Goal: Task Accomplishment & Management: Manage account settings

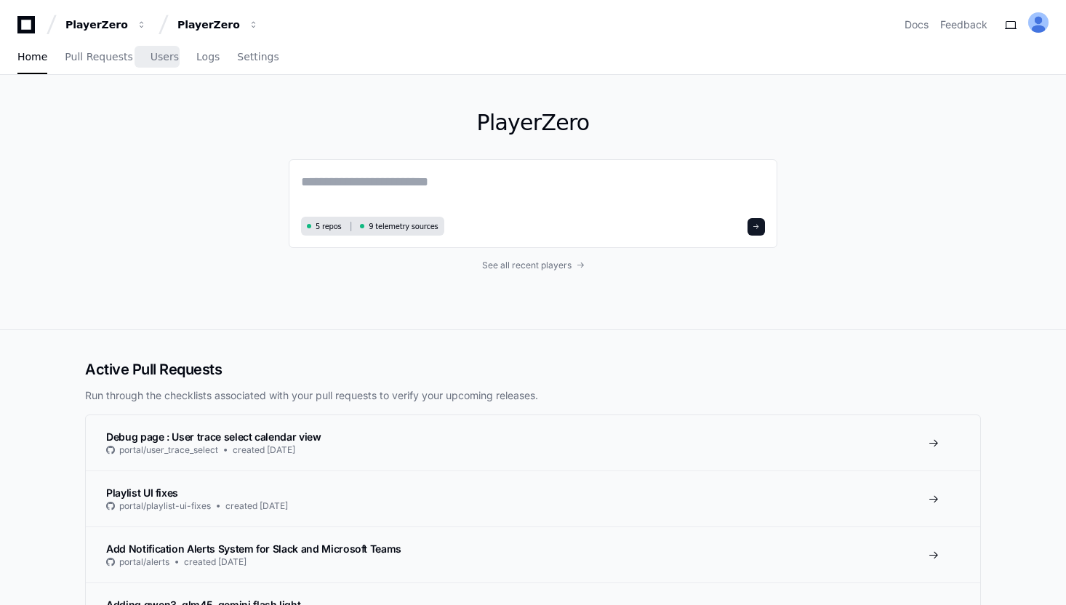
click at [151, 59] on span "Users" at bounding box center [165, 56] width 28 height 9
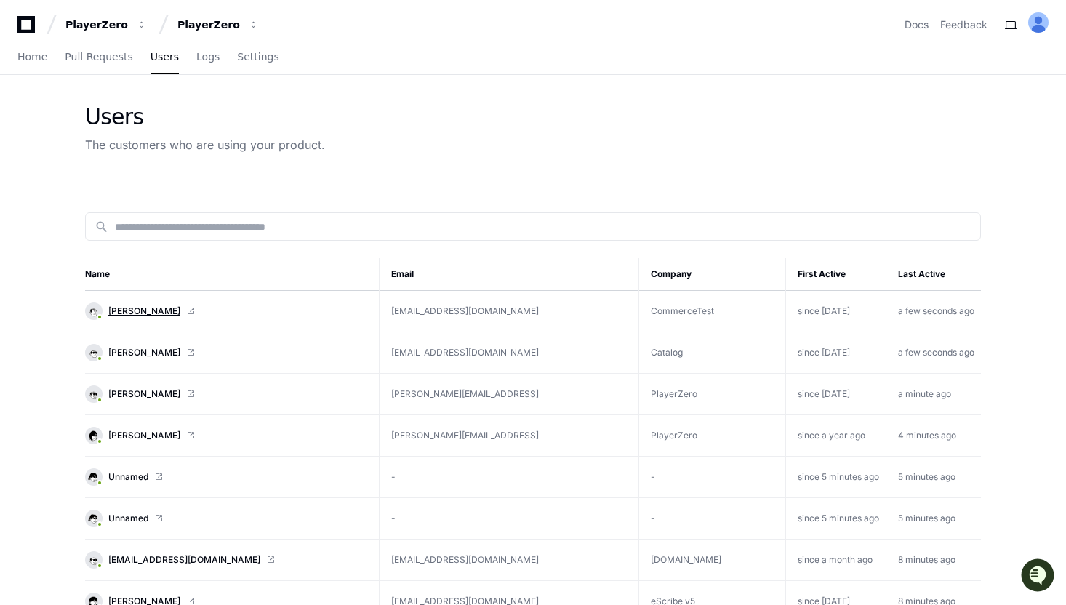
click at [146, 308] on span "[PERSON_NAME]" at bounding box center [144, 311] width 72 height 12
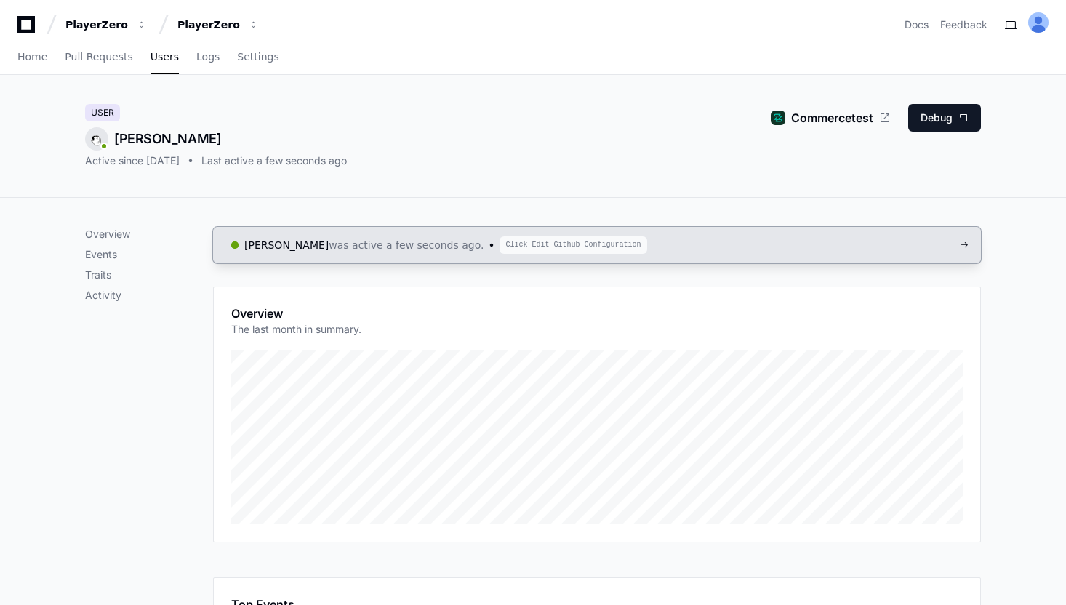
click at [500, 247] on span "Click Edit Github Configuration" at bounding box center [573, 244] width 147 height 17
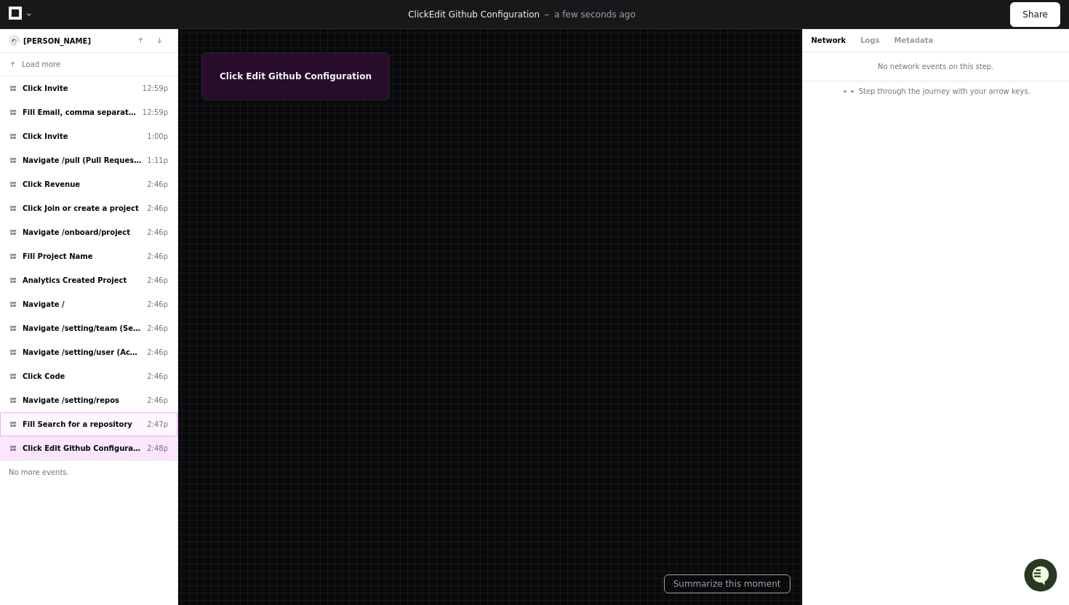
click at [50, 416] on div "Fill Search for a repository 2:47p" at bounding box center [88, 424] width 177 height 24
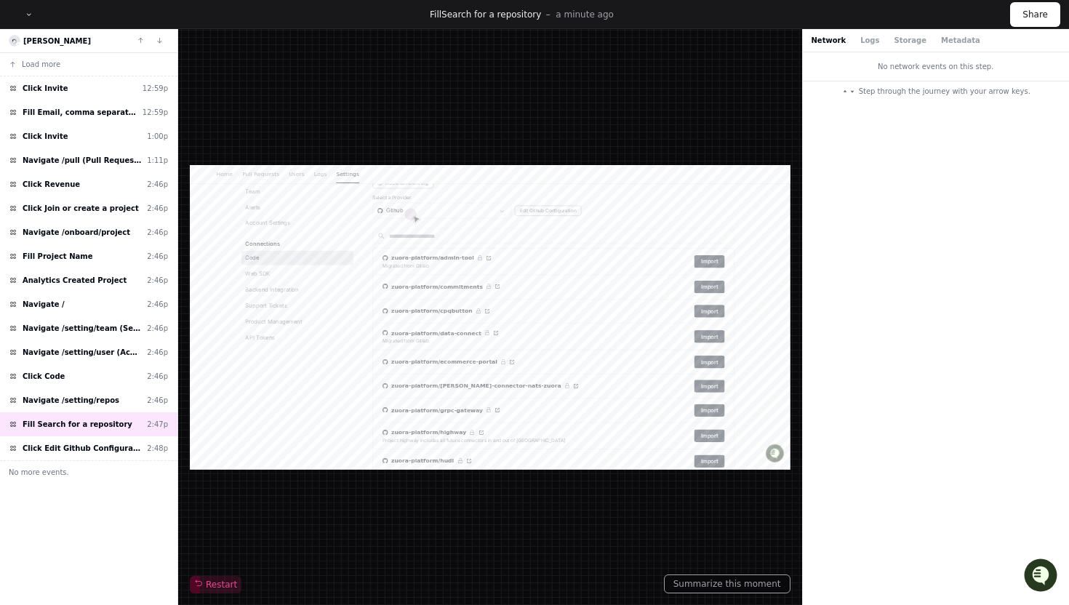
scroll to position [233, 0]
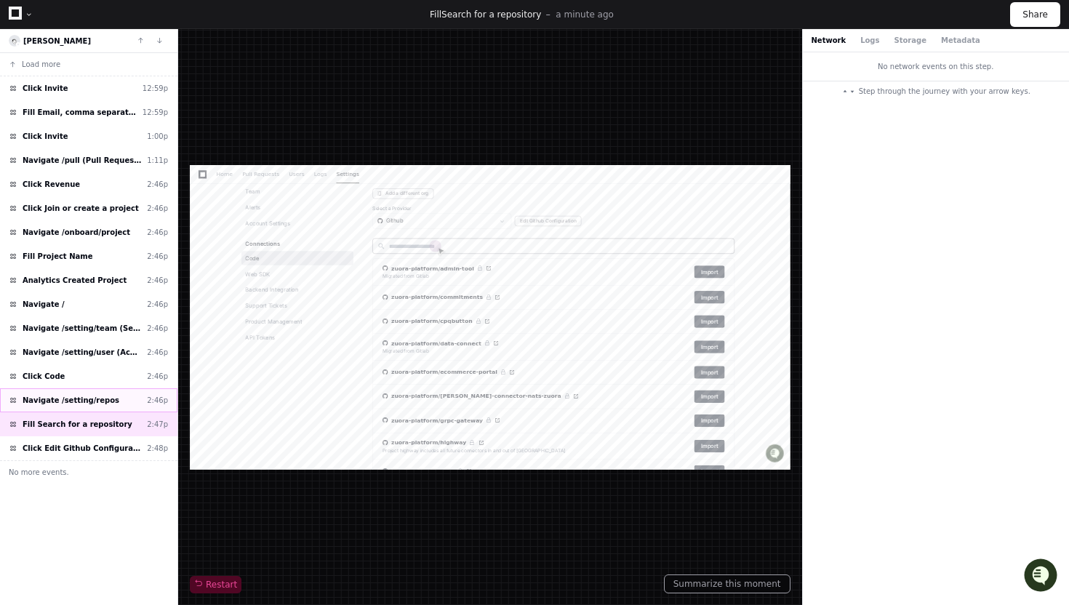
click at [87, 388] on div "Navigate /setting/repos 2:46p" at bounding box center [88, 400] width 177 height 24
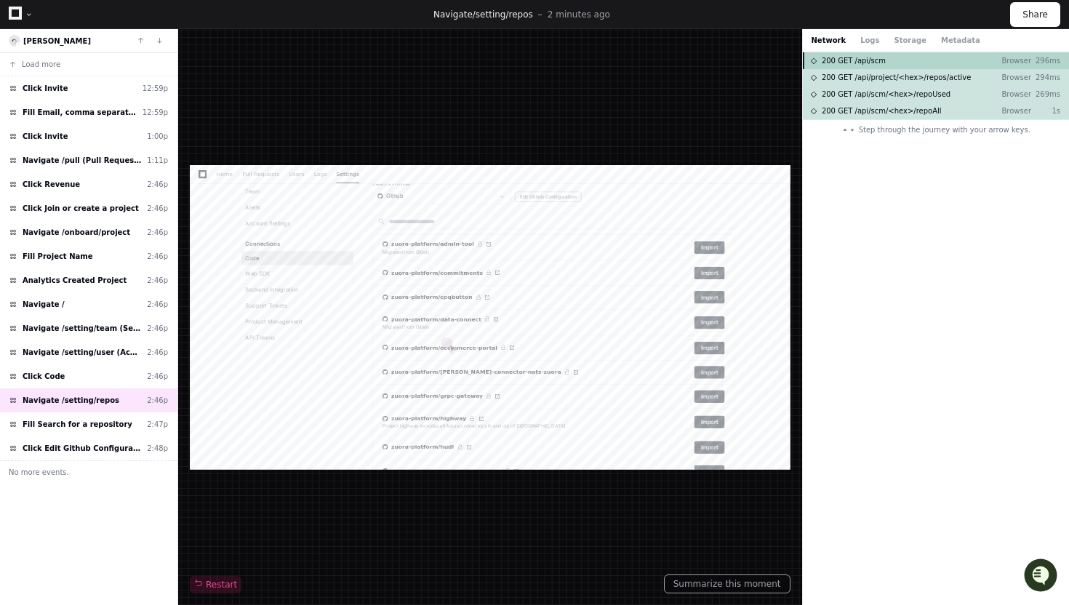
click at [898, 63] on div "200 GET /api/scm Browser 296ms" at bounding box center [936, 60] width 267 height 17
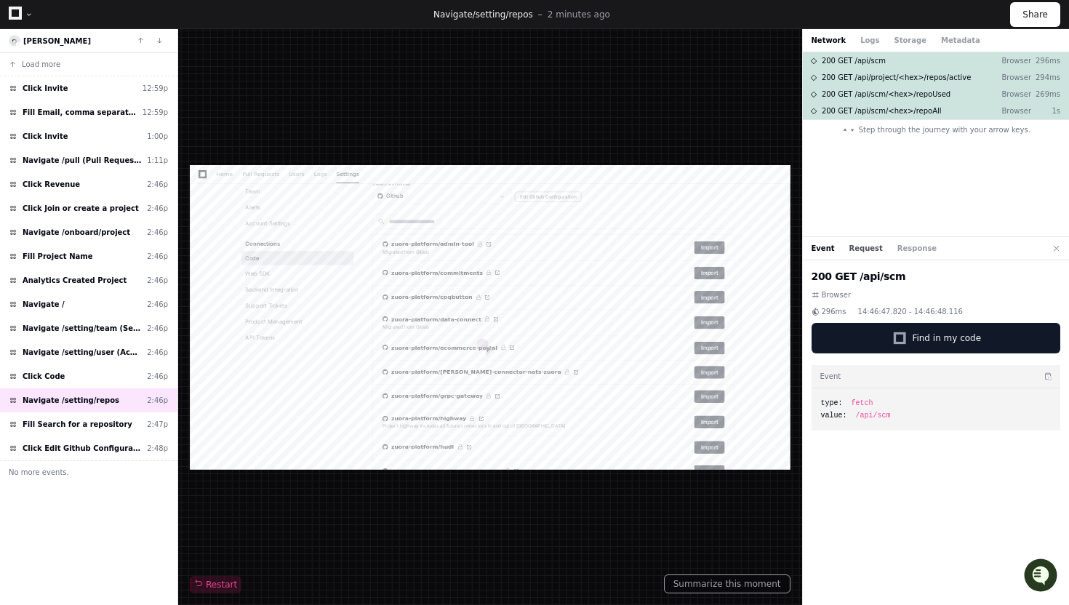
click at [864, 249] on button "Request" at bounding box center [866, 248] width 33 height 11
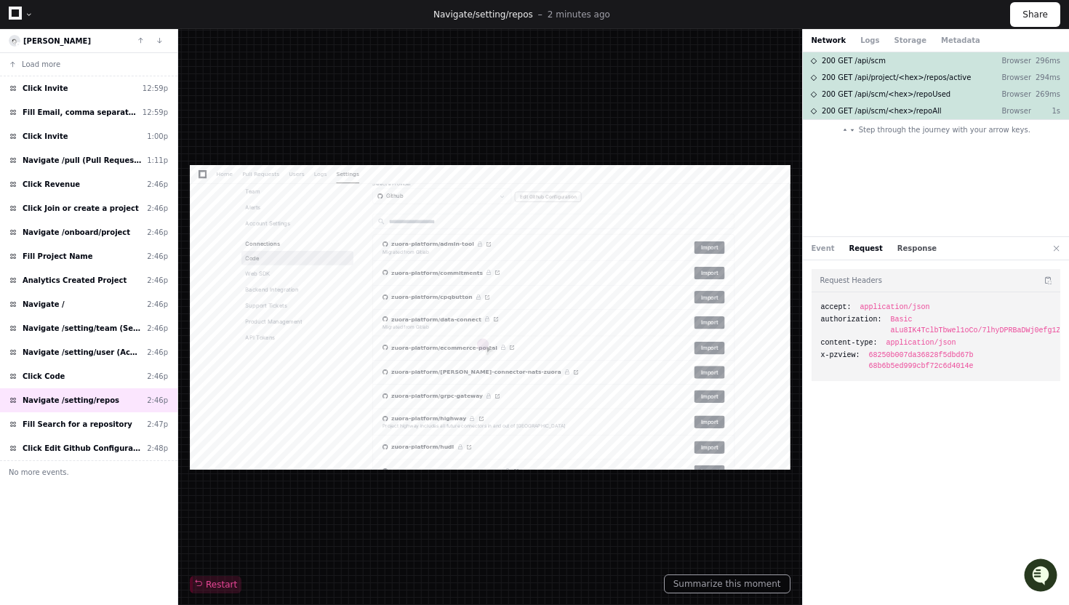
click at [904, 252] on button "Response" at bounding box center [917, 248] width 39 height 11
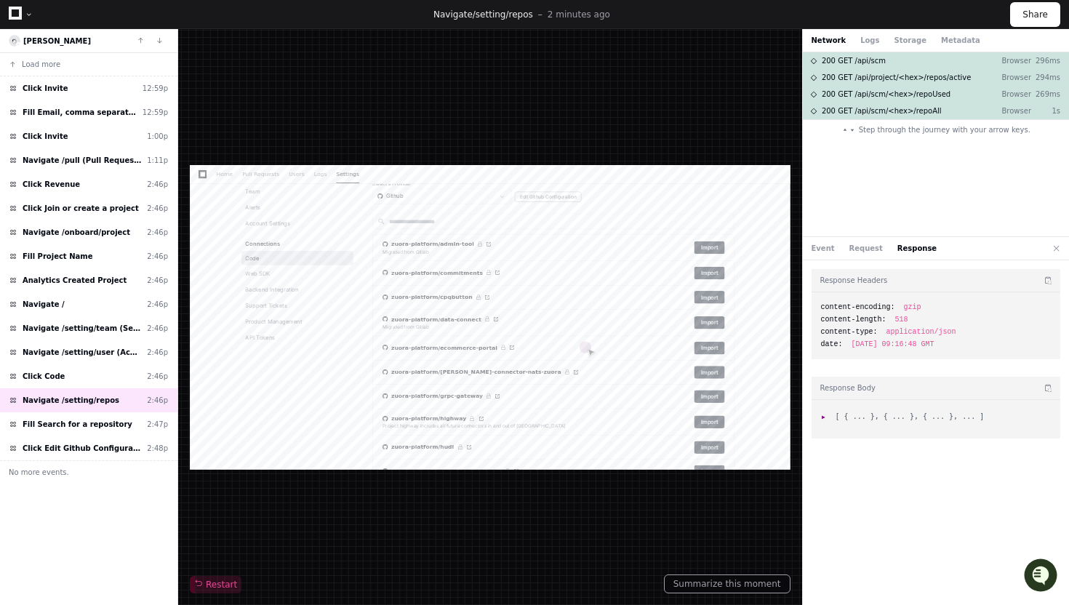
click at [823, 420] on span ":" at bounding box center [826, 416] width 10 height 8
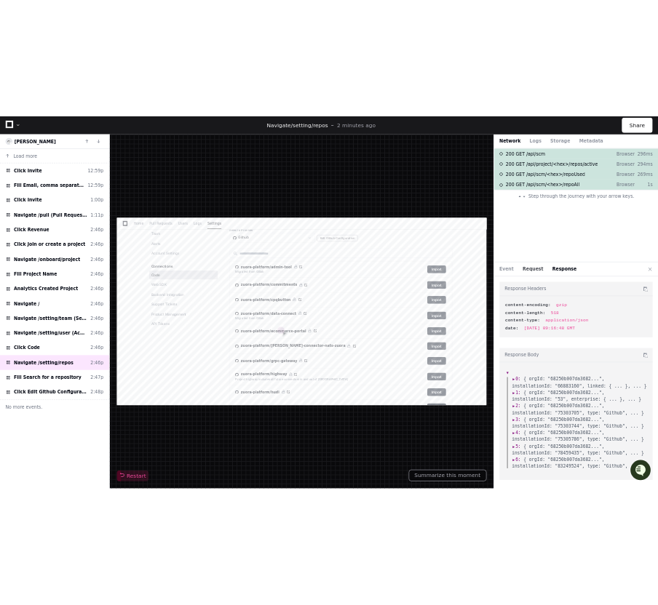
scroll to position [278, 0]
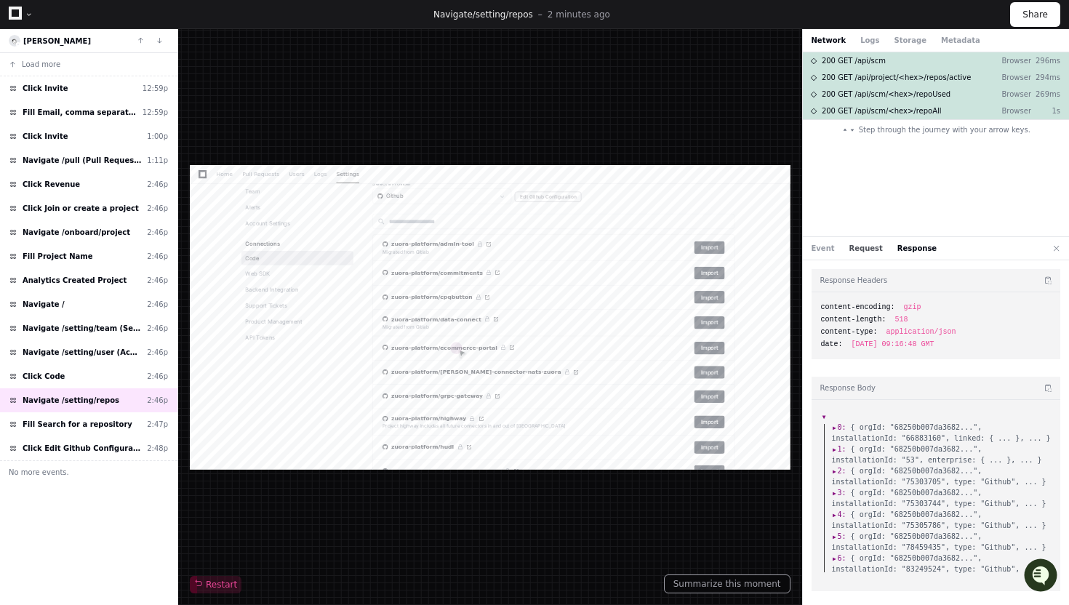
click at [868, 244] on button "Request" at bounding box center [866, 248] width 33 height 11
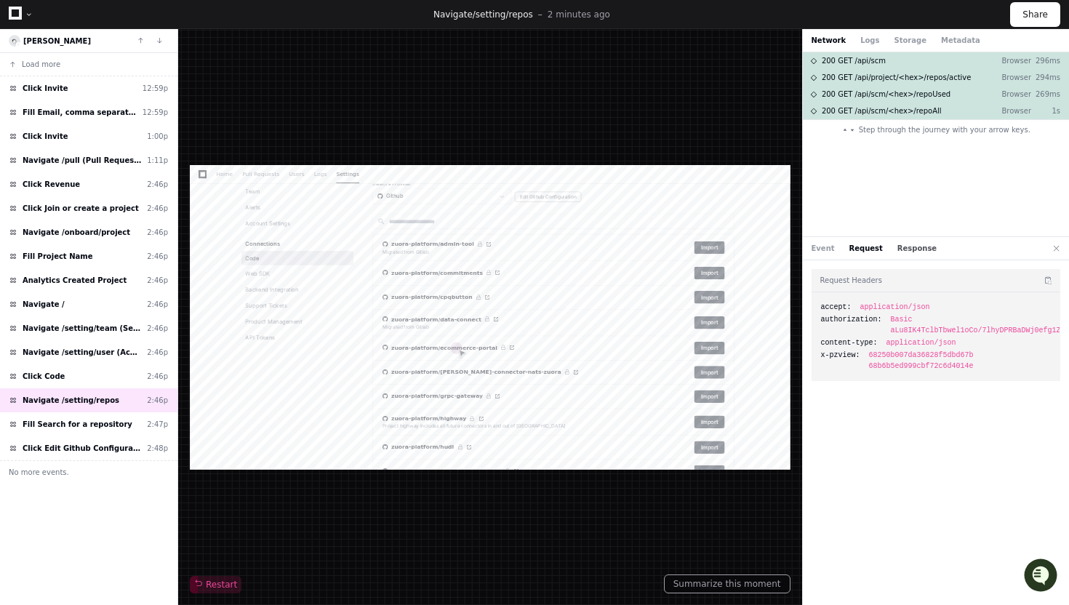
click at [898, 249] on button "Response" at bounding box center [917, 248] width 39 height 11
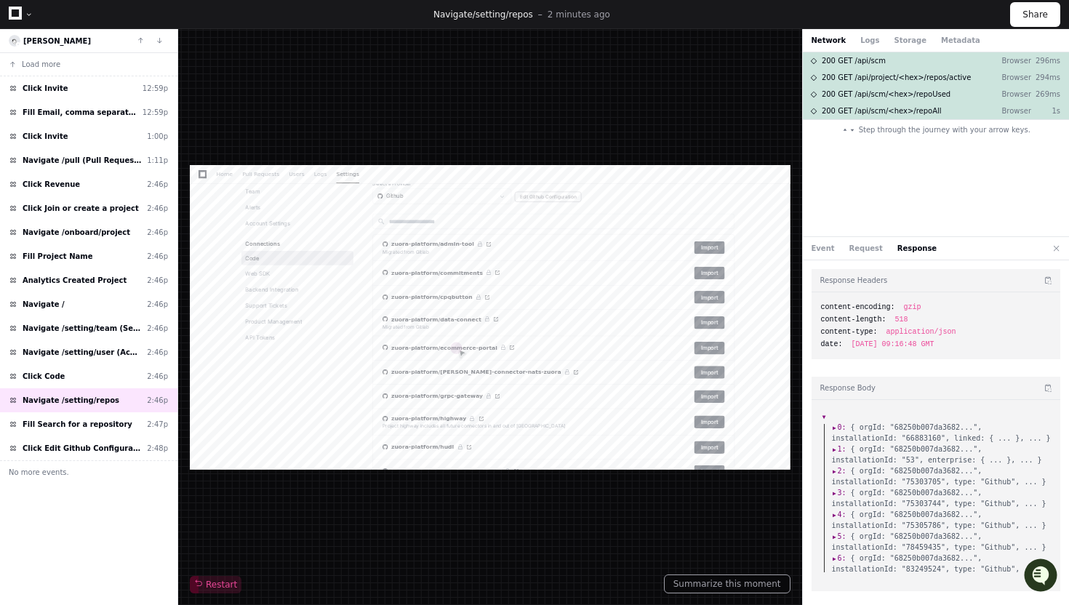
click at [878, 249] on div "Event Request Response" at bounding box center [875, 248] width 126 height 11
click at [866, 248] on button "Request" at bounding box center [866, 248] width 33 height 11
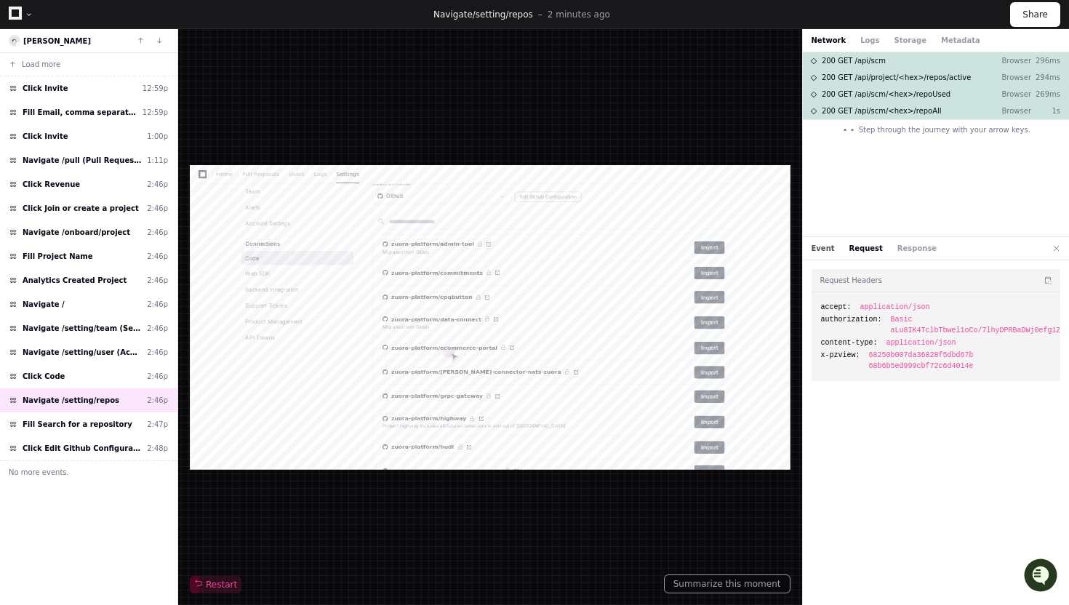
click at [828, 248] on button "Event" at bounding box center [823, 248] width 23 height 11
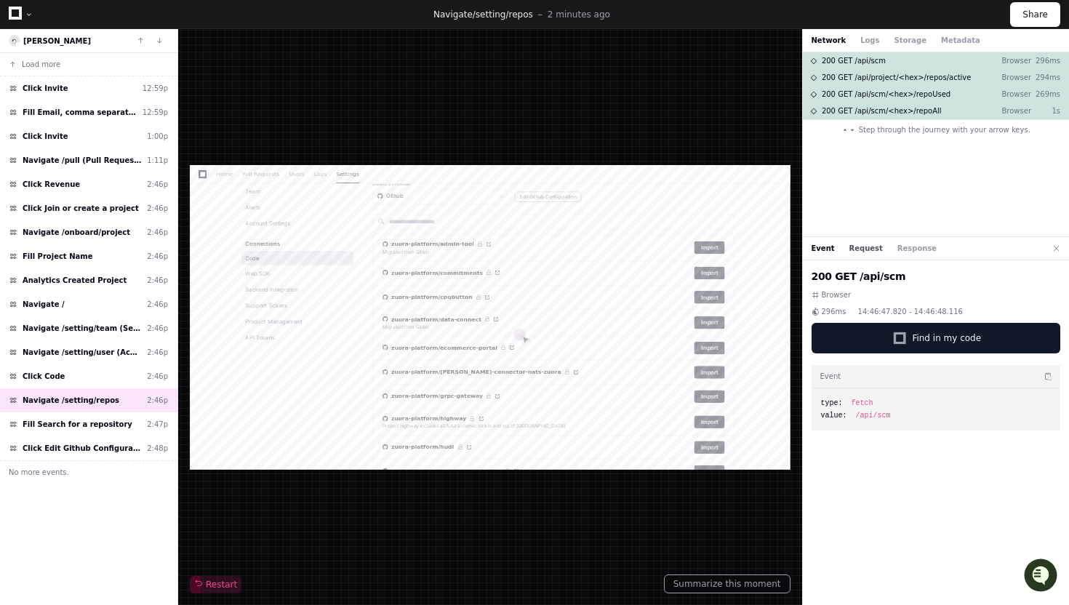
click at [858, 248] on button "Request" at bounding box center [866, 248] width 33 height 11
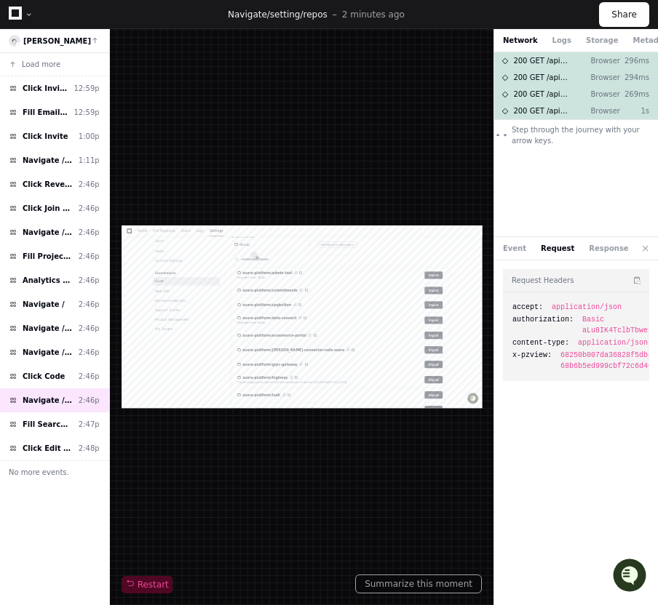
scroll to position [233, 0]
click at [557, 36] on button "Logs" at bounding box center [561, 40] width 19 height 11
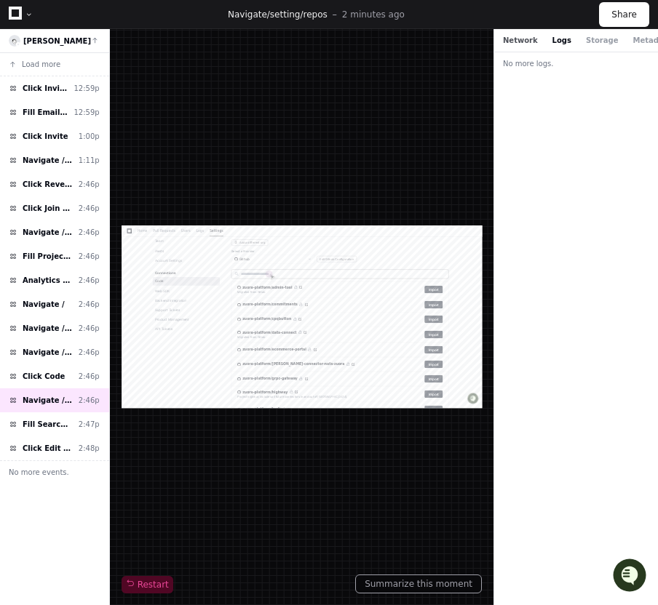
click at [520, 39] on button "Network" at bounding box center [520, 40] width 35 height 11
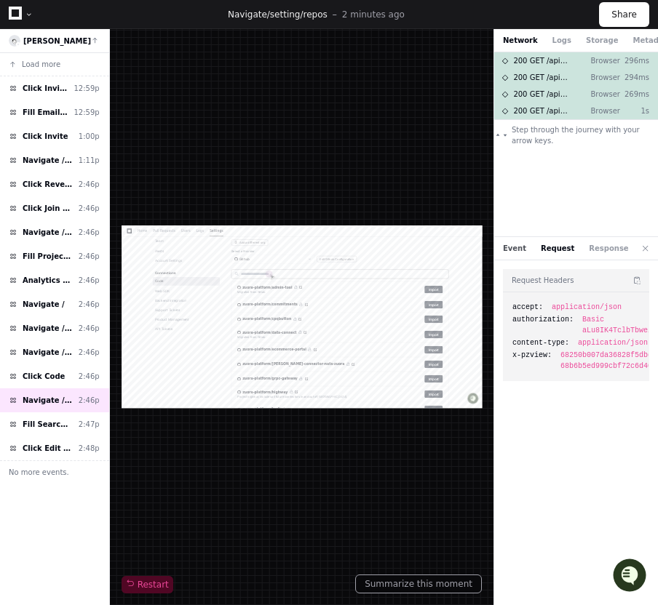
click at [509, 249] on button "Event" at bounding box center [514, 248] width 23 height 11
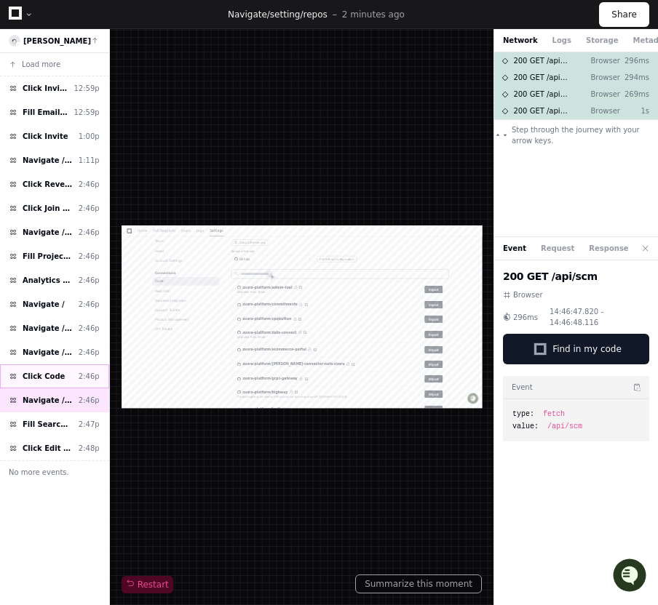
click at [29, 380] on span "Click Code" at bounding box center [44, 376] width 42 height 11
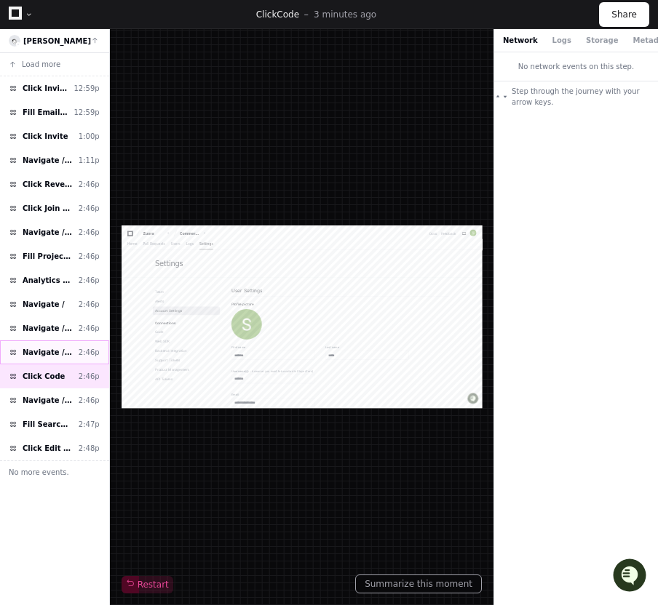
click at [33, 358] on span "Navigate /setting/user (Account Settings)" at bounding box center [48, 352] width 50 height 11
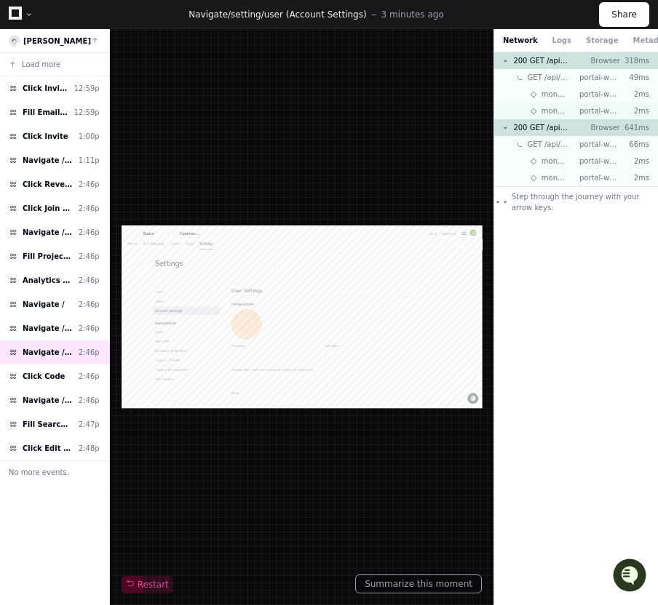
type input "*******"
type input "*****"
type input "*******"
type input "**********"
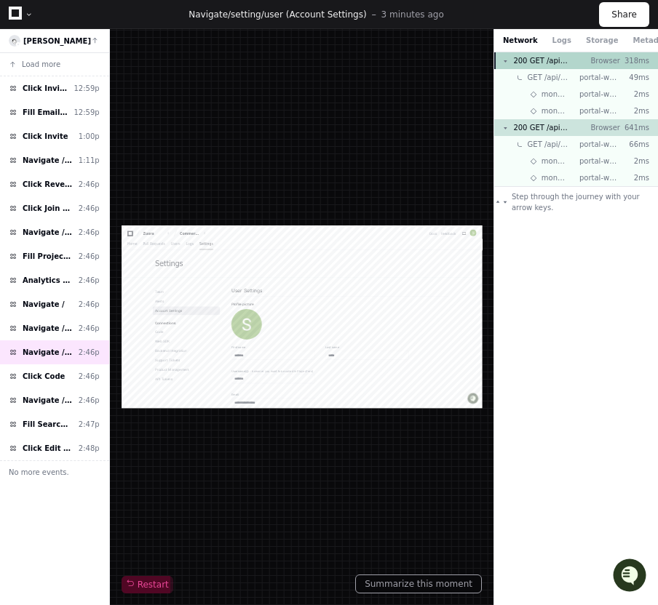
click at [540, 63] on span "200 GET /api/user" at bounding box center [540, 60] width 55 height 11
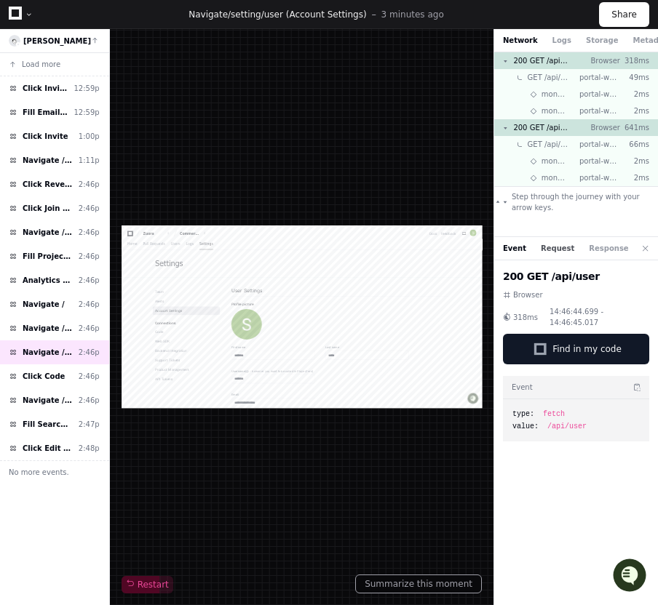
click at [546, 250] on button "Request" at bounding box center [556, 248] width 33 height 11
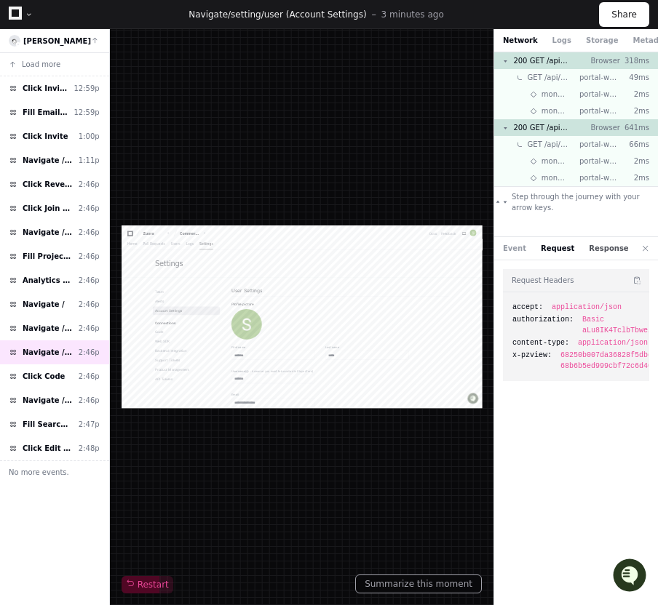
click at [608, 248] on button "Response" at bounding box center [607, 248] width 39 height 11
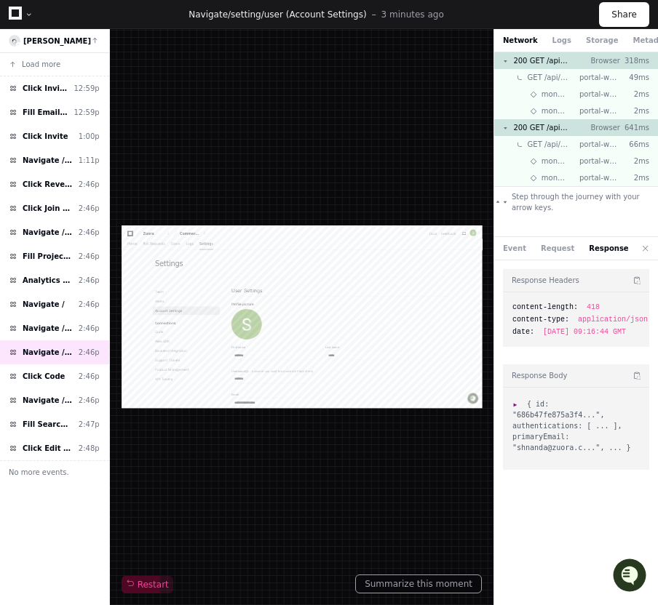
click at [516, 408] on span ":" at bounding box center [517, 404] width 10 height 8
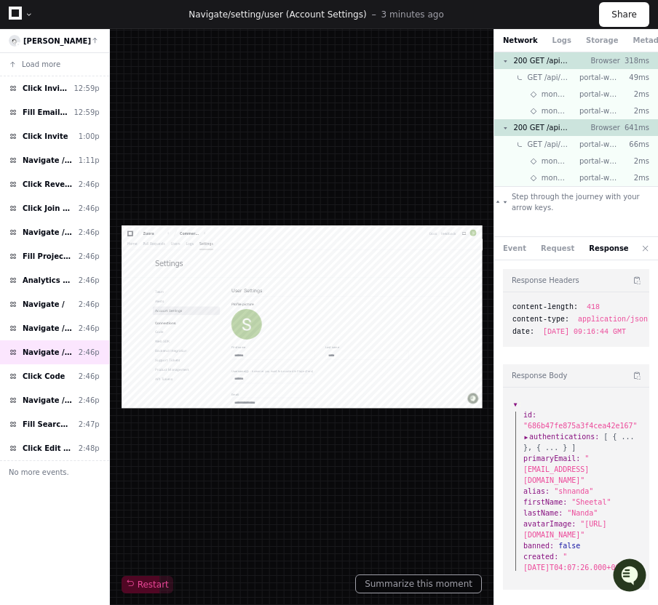
click at [527, 442] on span "authentications :" at bounding box center [561, 436] width 76 height 11
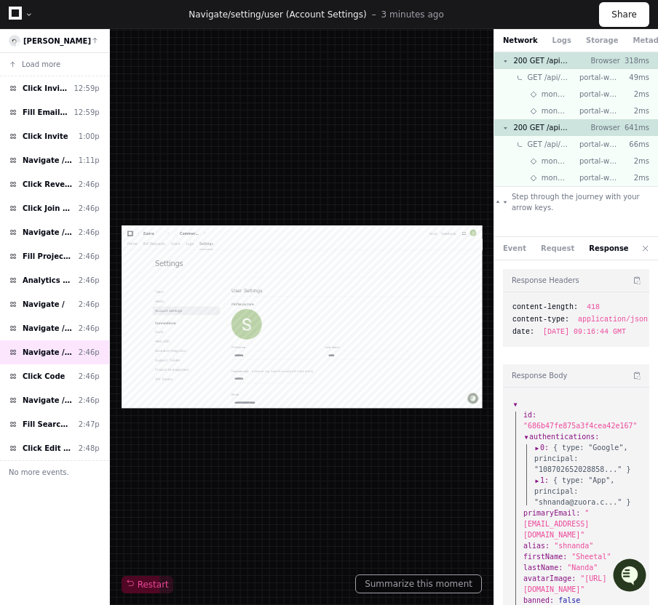
click at [534, 453] on span "0 :" at bounding box center [541, 447] width 15 height 11
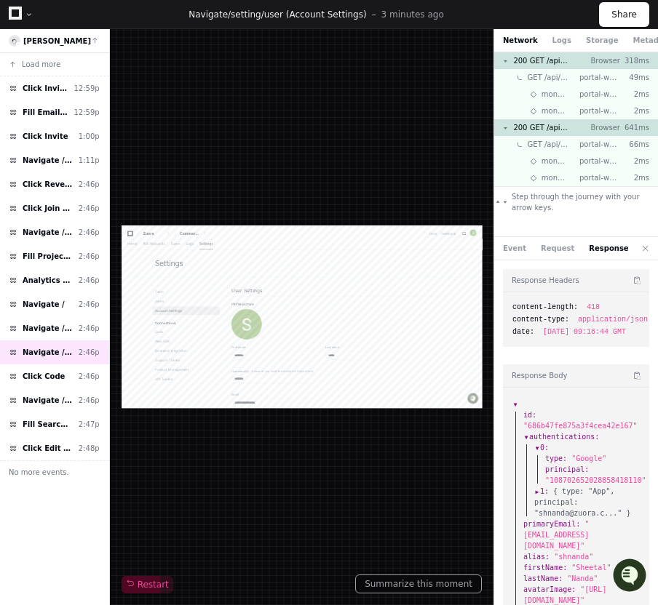
click at [517, 408] on span ":" at bounding box center [517, 404] width 10 height 8
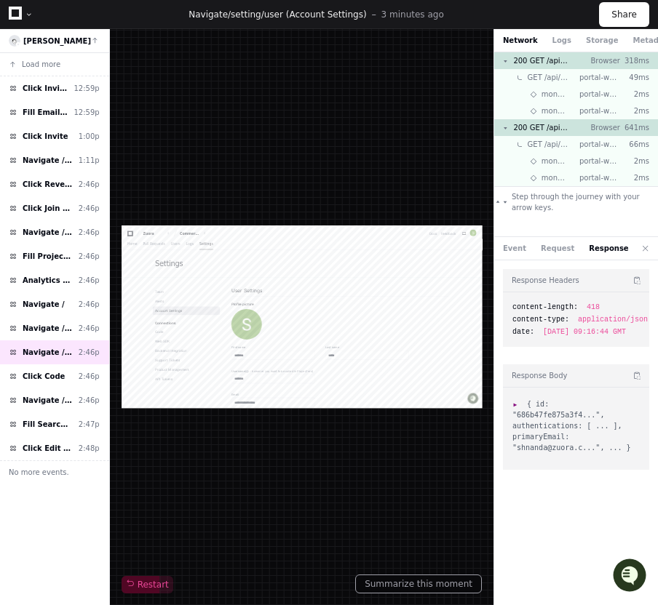
click at [604, 452] on span "{ id: "686b47fe875a3f4...", authentications: [ ... ], primaryEmail: "shnanda@zu…" at bounding box center [571, 426] width 119 height 52
click at [612, 452] on span "{ id: "686b47fe875a3f4...", authentications: [ ... ], primaryEmail: "shnanda@zu…" at bounding box center [571, 426] width 119 height 52
click at [555, 239] on div "Event Request Response" at bounding box center [576, 248] width 164 height 23
click at [548, 249] on button "Request" at bounding box center [556, 248] width 33 height 11
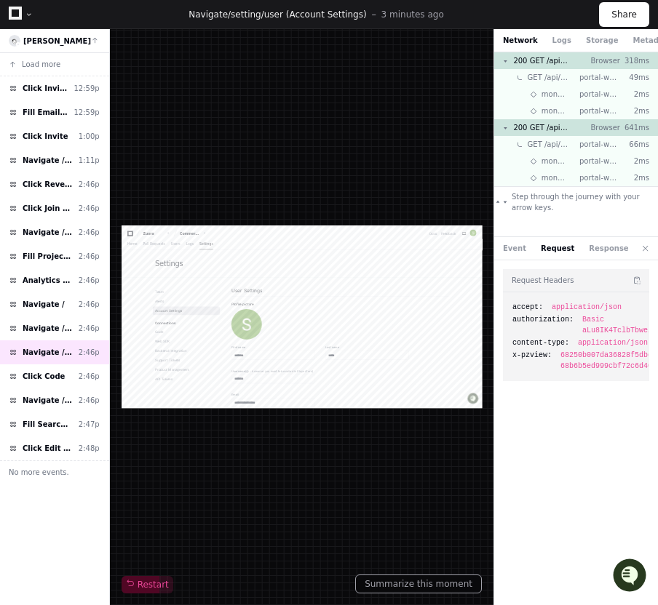
click at [591, 367] on span "68250b007da36828f5dbd67b 68b6b5ed999cbf72c6d4014e" at bounding box center [612, 361] width 105 height 22
click at [562, 351] on span "68250b007da36828f5dbd67b 68b6b5ed999cbf72c6d4014e" at bounding box center [612, 361] width 105 height 22
click at [596, 250] on button "Response" at bounding box center [607, 248] width 39 height 11
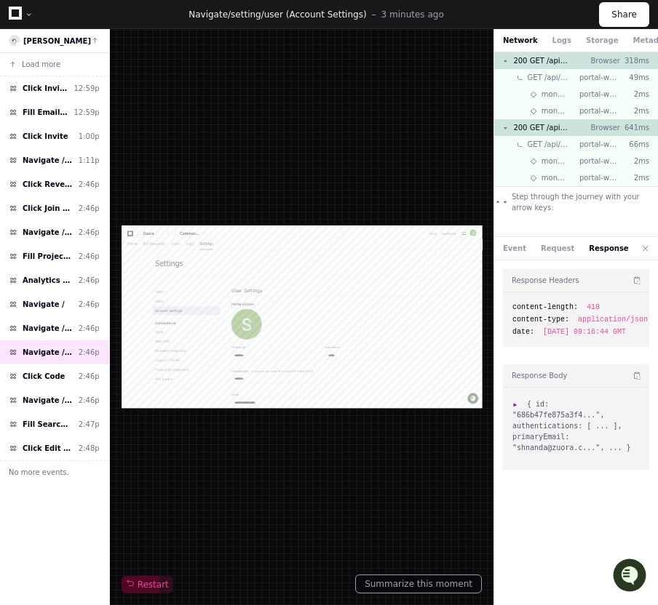
click at [517, 408] on span ":" at bounding box center [517, 404] width 10 height 8
